Goal: Navigation & Orientation: Understand site structure

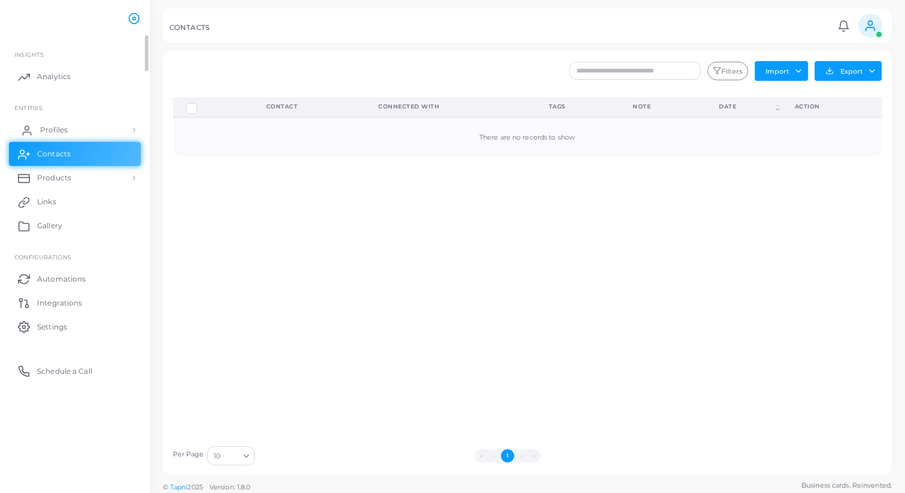
click at [59, 135] on link "Profiles" at bounding box center [75, 130] width 132 height 24
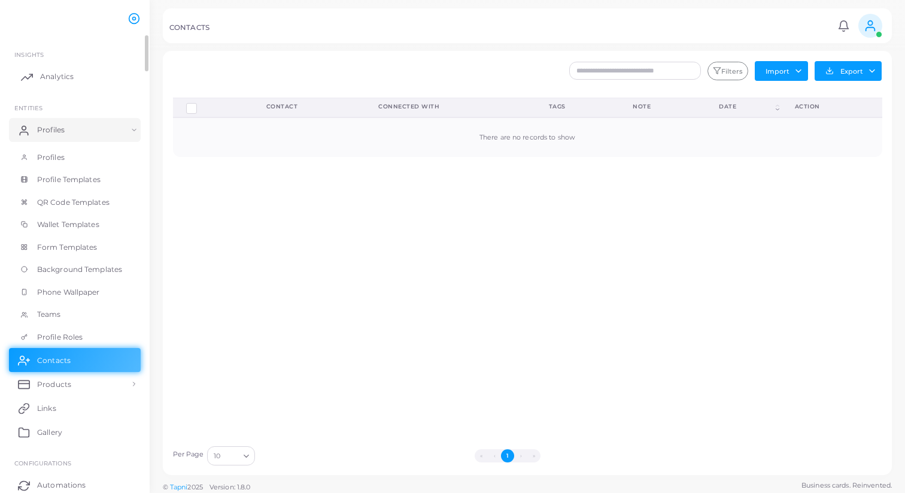
click at [63, 78] on span "Analytics" at bounding box center [57, 76] width 34 height 11
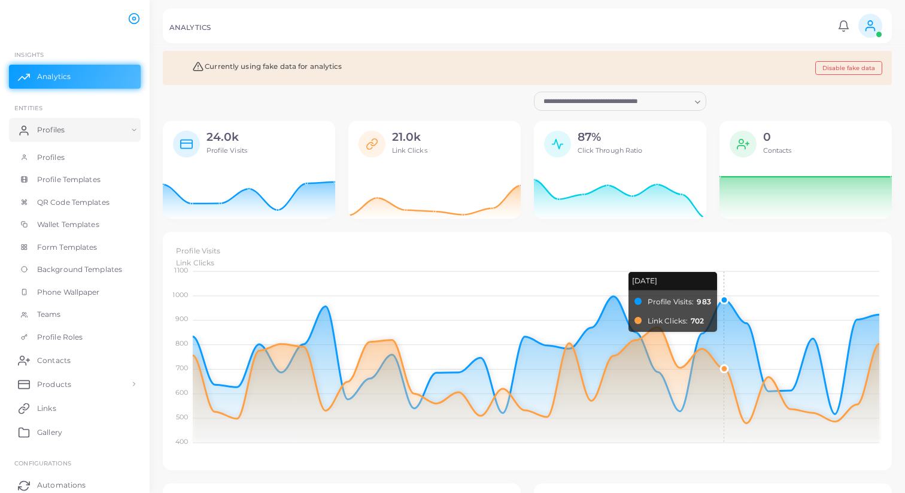
scroll to position [1, 1]
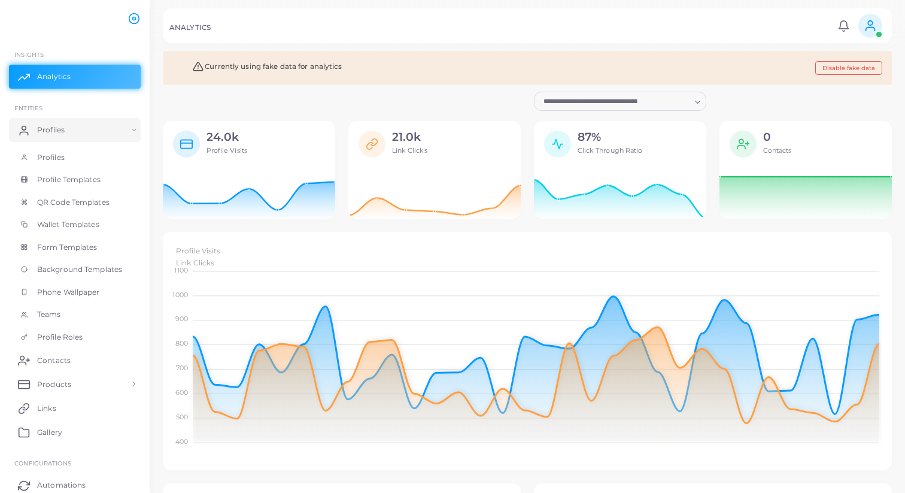
click at [870, 31] on icon at bounding box center [870, 25] width 13 height 13
click at [698, 31] on div "ANALYTICS" at bounding box center [501, 29] width 664 height 12
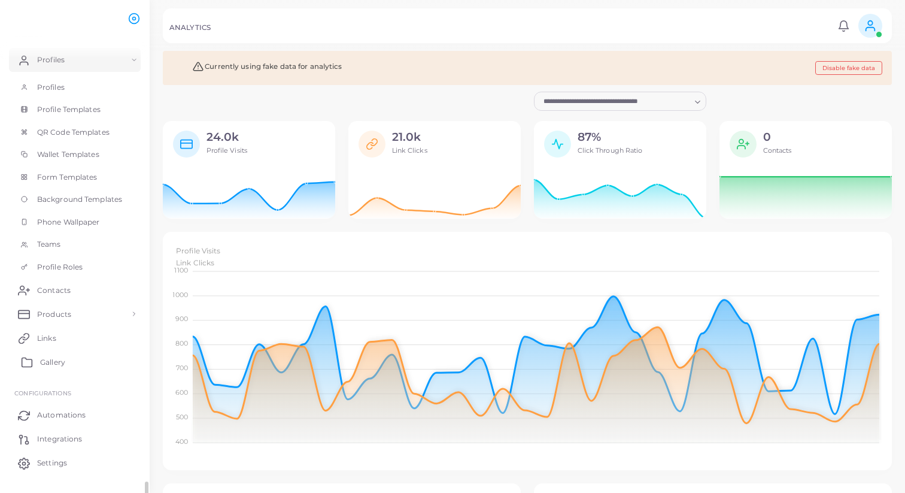
scroll to position [95, 0]
click at [56, 63] on span "Profiles" at bounding box center [54, 62] width 28 height 11
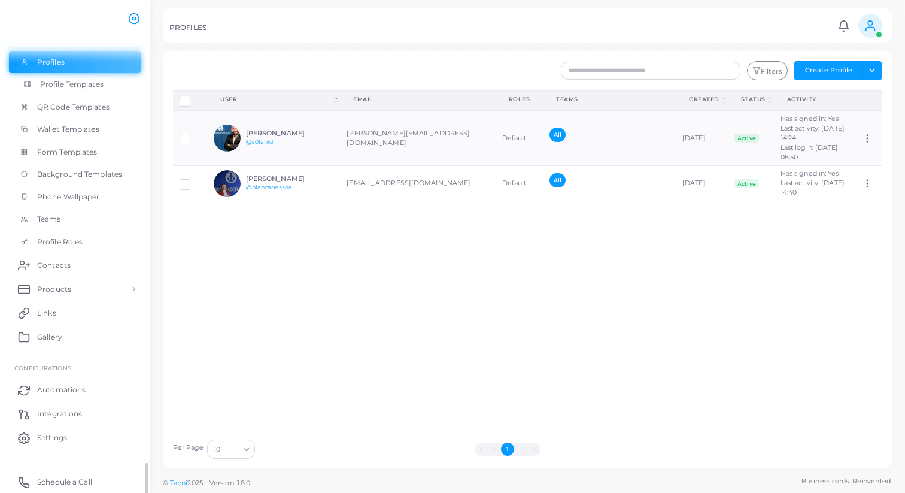
click at [80, 88] on span "Profile Templates" at bounding box center [71, 84] width 63 height 11
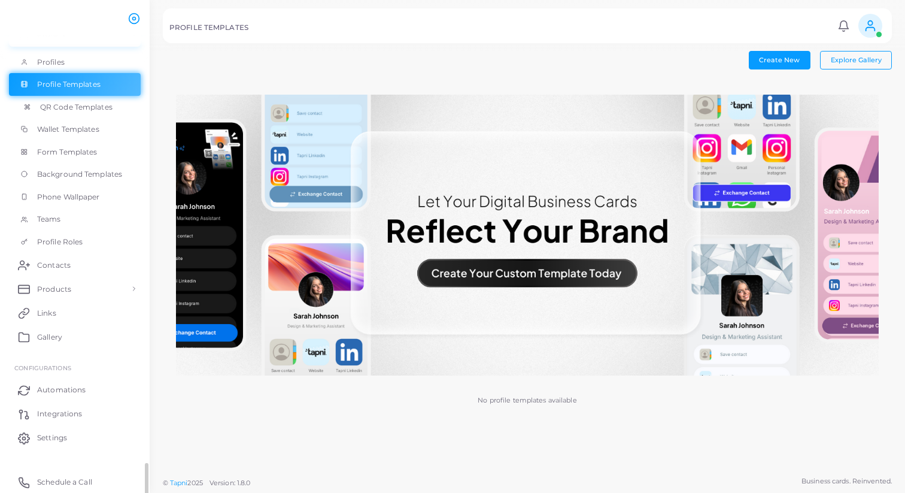
click at [84, 110] on span "QR Code Templates" at bounding box center [76, 107] width 72 height 11
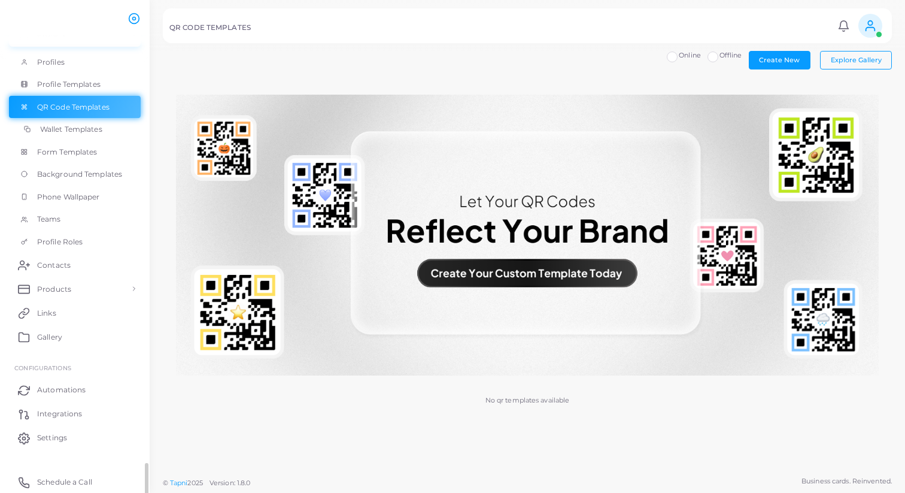
click at [83, 132] on span "Wallet Templates" at bounding box center [71, 129] width 62 height 11
